Goal: Navigation & Orientation: Find specific page/section

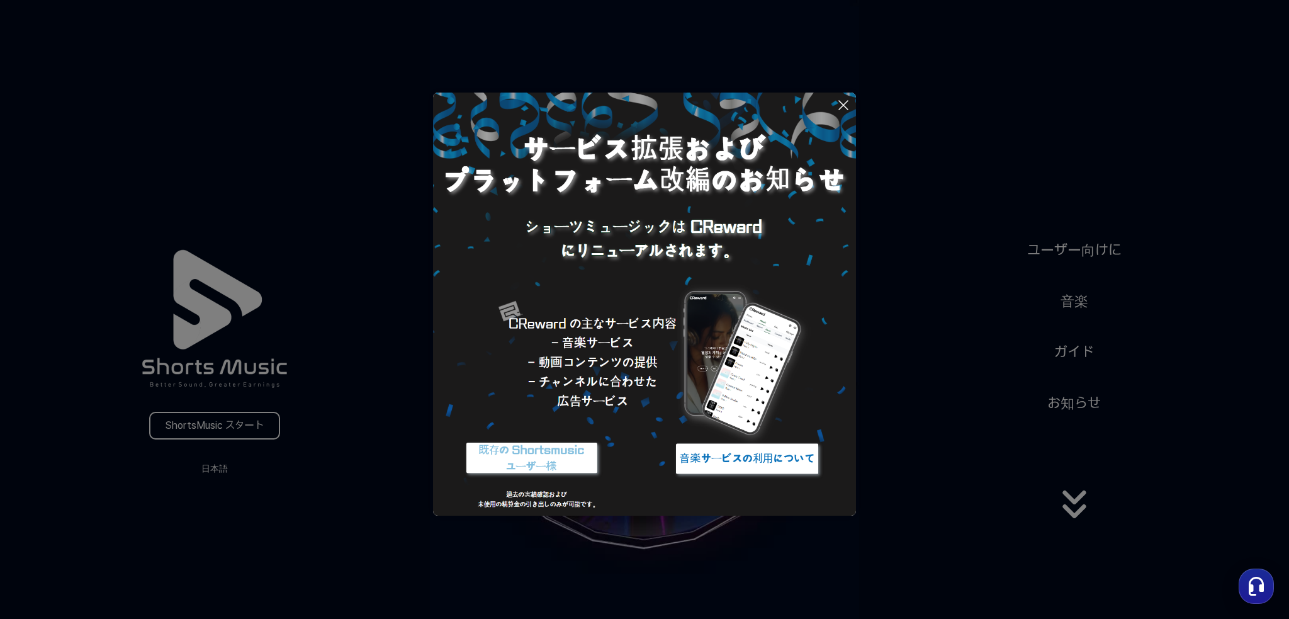
click at [203, 428] on button at bounding box center [644, 309] width 1289 height 619
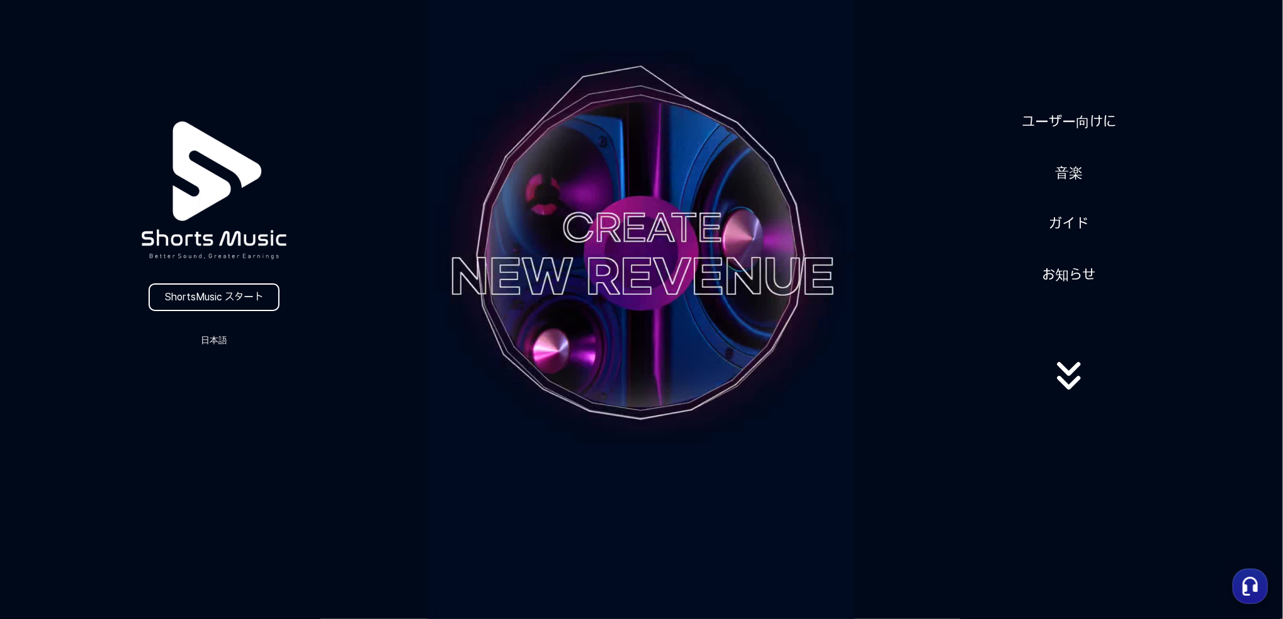
scroll to position [126, 0]
click at [227, 339] on button "日本語" at bounding box center [214, 341] width 60 height 18
click at [200, 395] on button "日本語" at bounding box center [214, 393] width 50 height 13
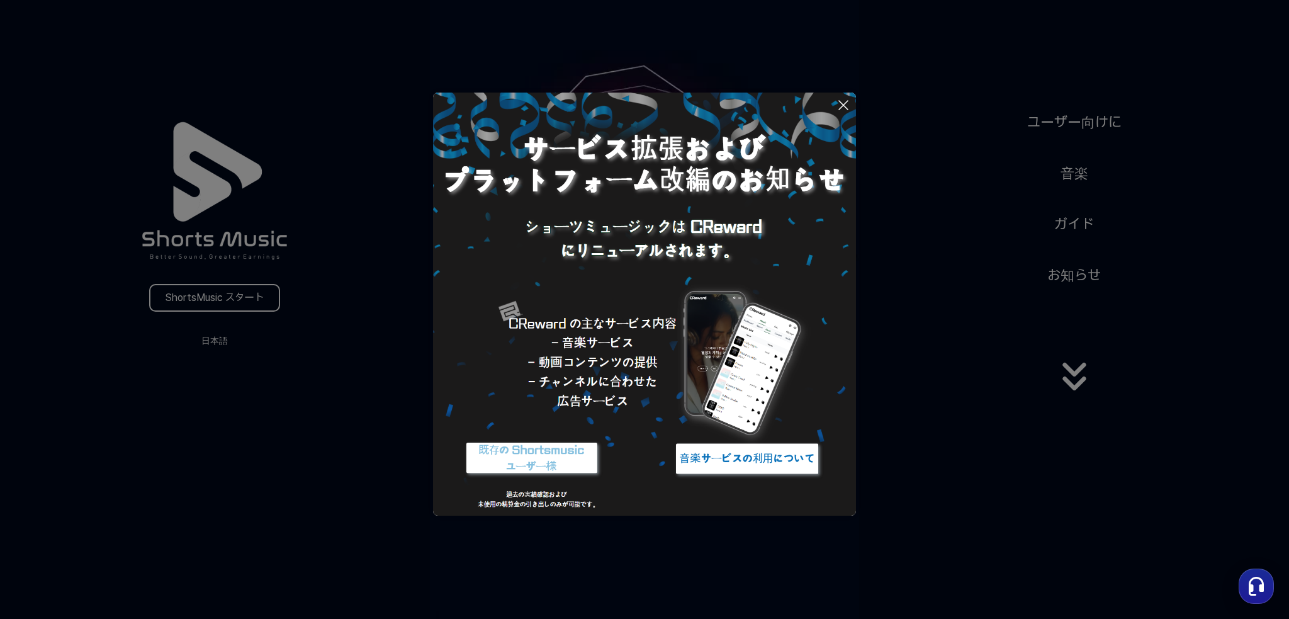
click at [560, 464] on img at bounding box center [531, 458] width 157 height 47
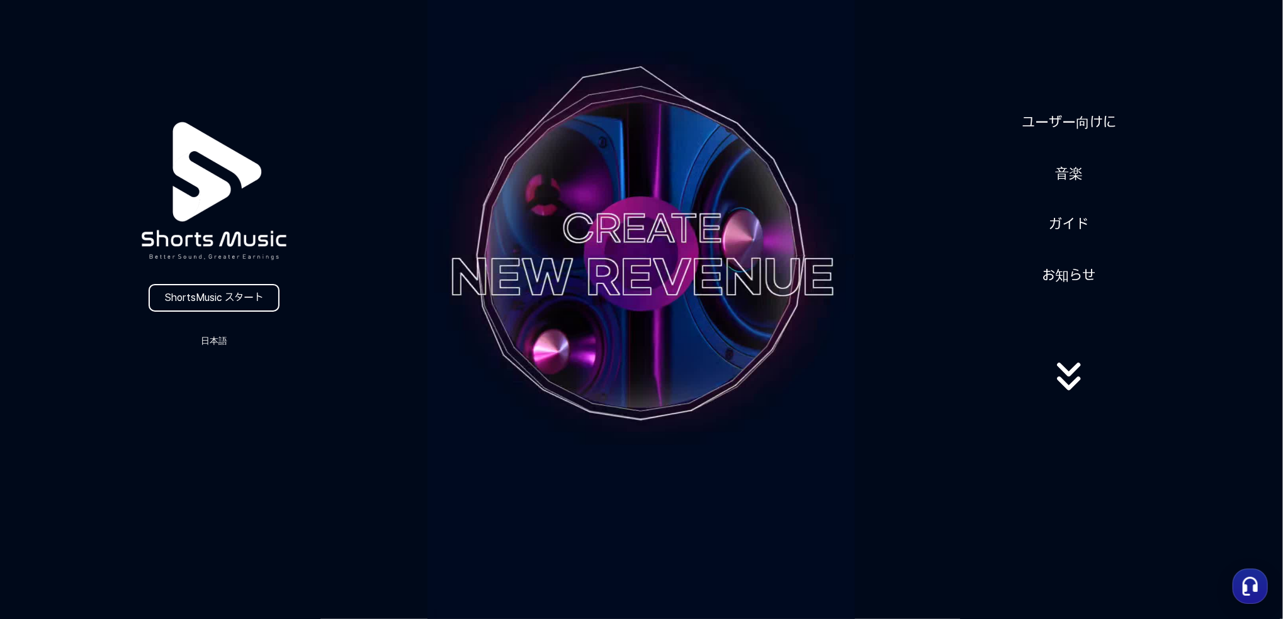
scroll to position [123, 0]
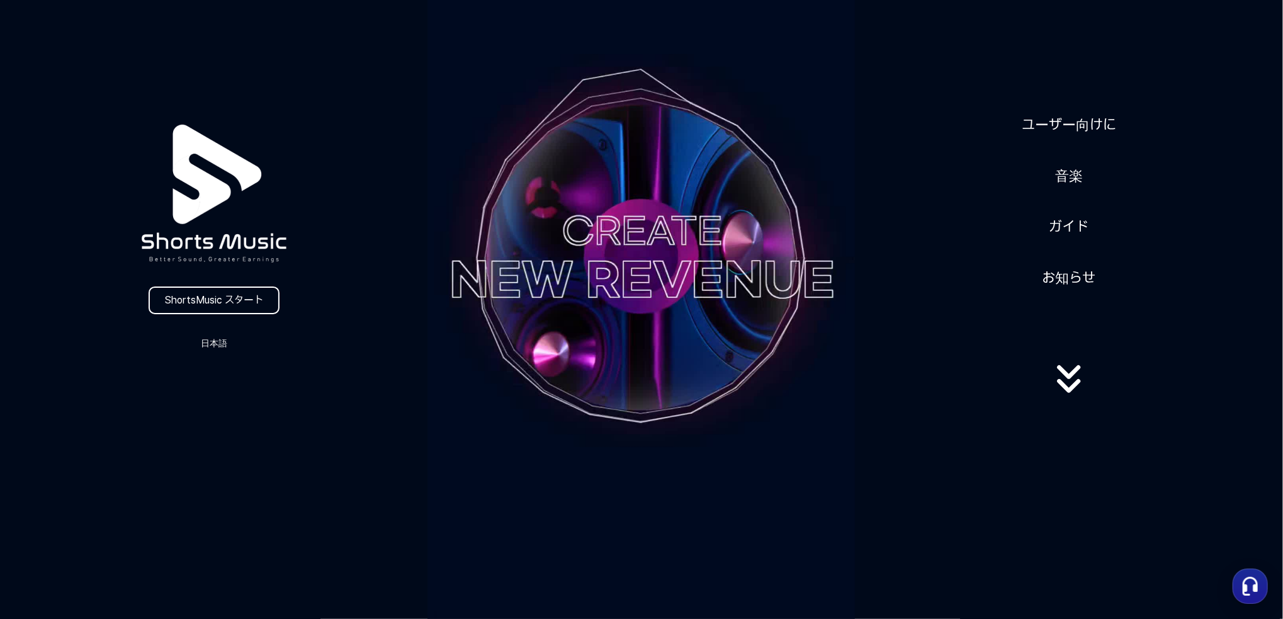
click at [1075, 385] on icon at bounding box center [1069, 379] width 81 height 50
click at [1065, 394] on icon at bounding box center [1069, 379] width 81 height 50
click at [1065, 276] on link "お知らせ" at bounding box center [1069, 277] width 64 height 31
